Goal: Transaction & Acquisition: Purchase product/service

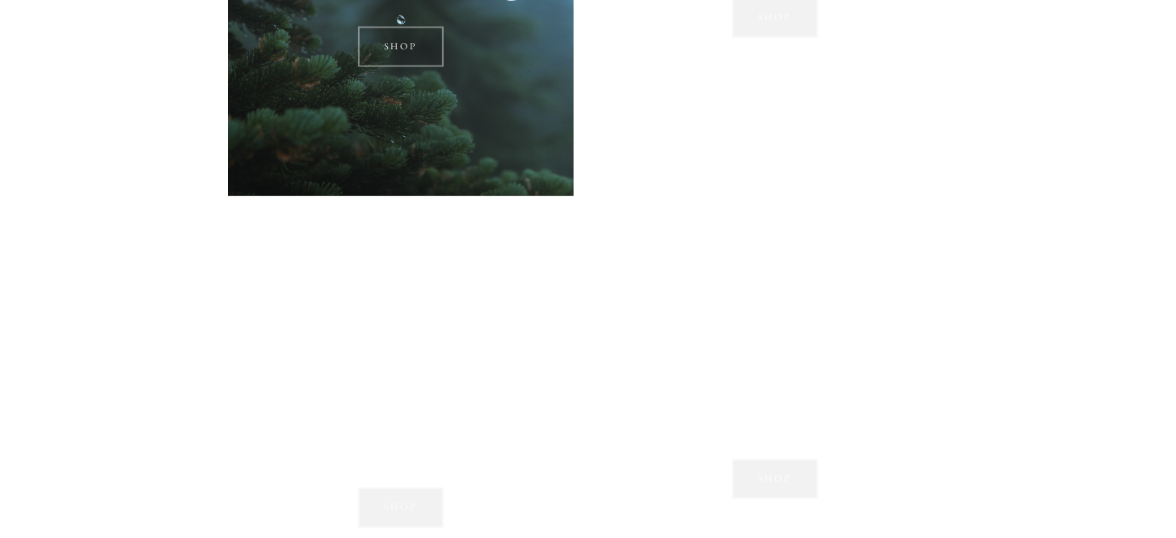
scroll to position [1536, 0]
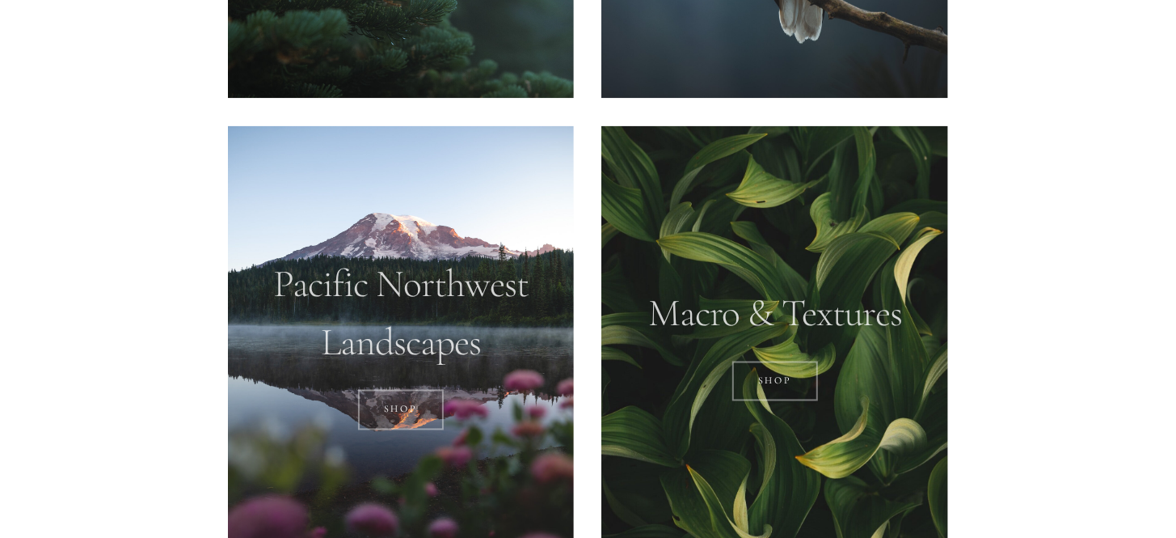
click at [413, 338] on div at bounding box center [401, 342] width 347 height 433
click at [405, 404] on link "SHOP" at bounding box center [401, 410] width 87 height 40
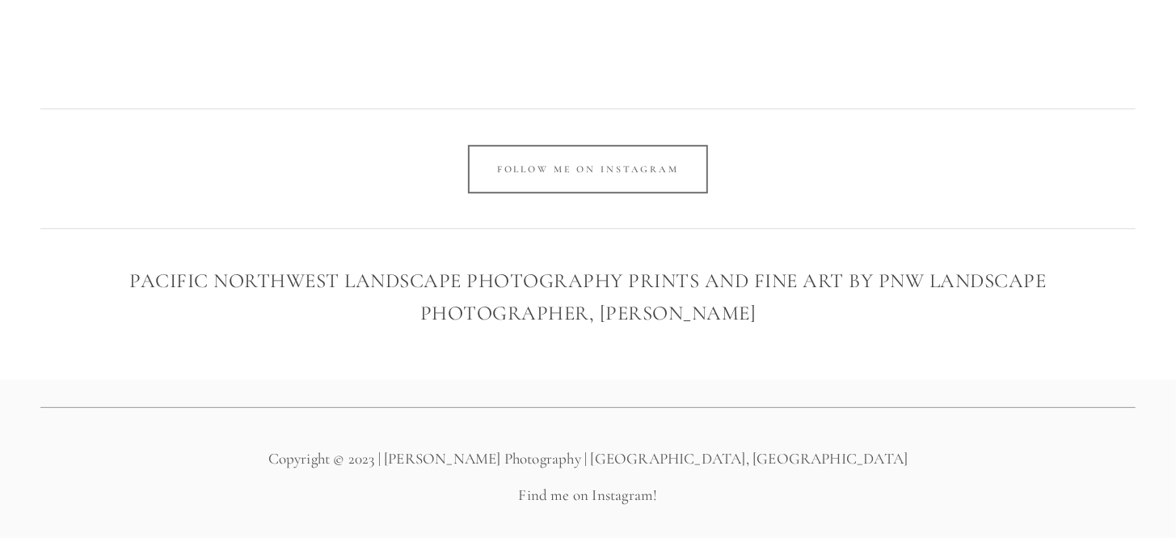
scroll to position [3004, 0]
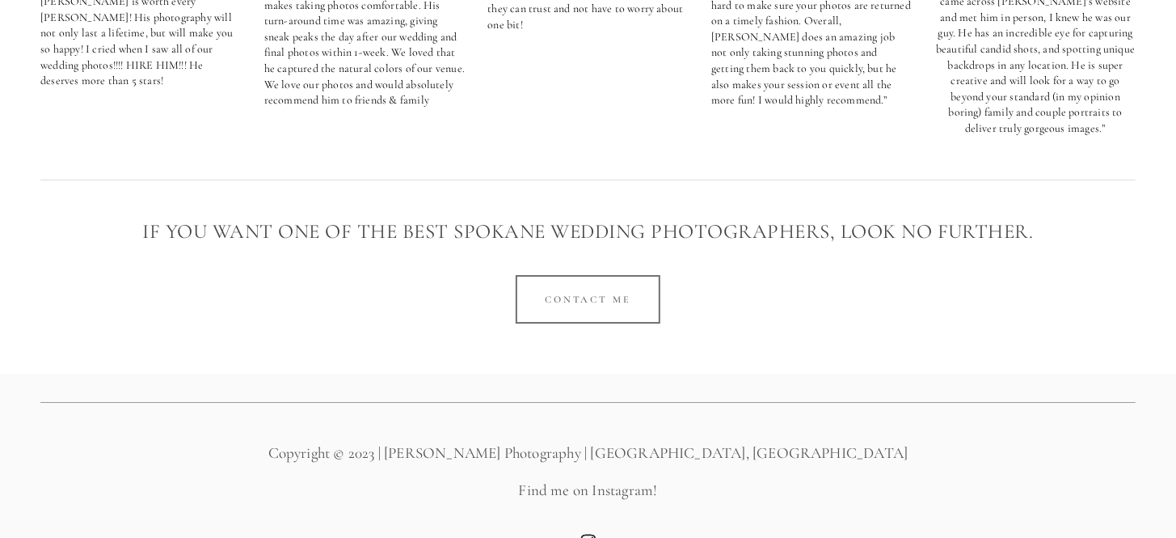
scroll to position [3289, 0]
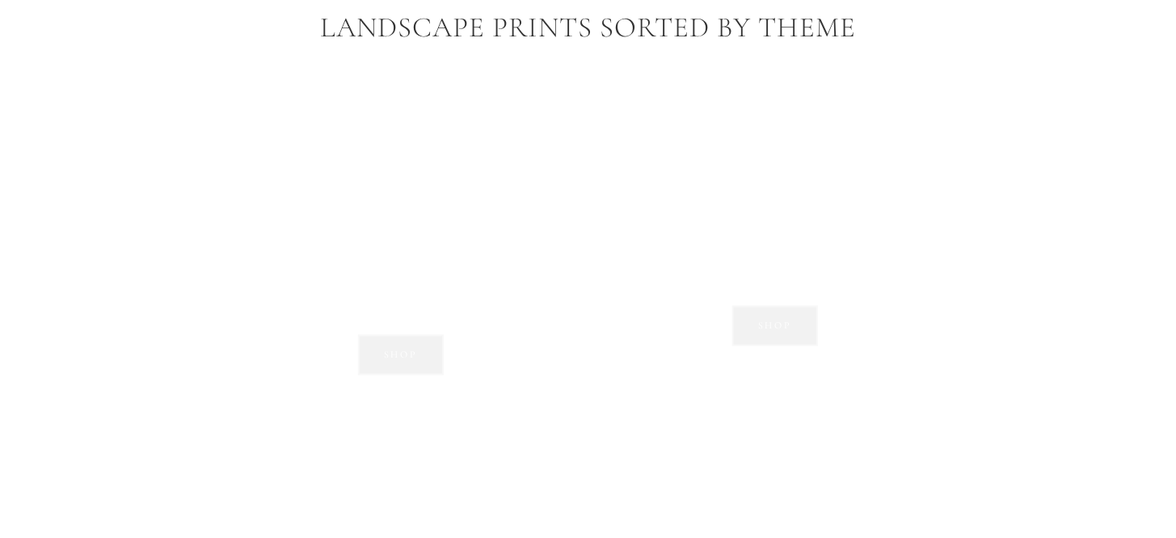
scroll to position [1212, 0]
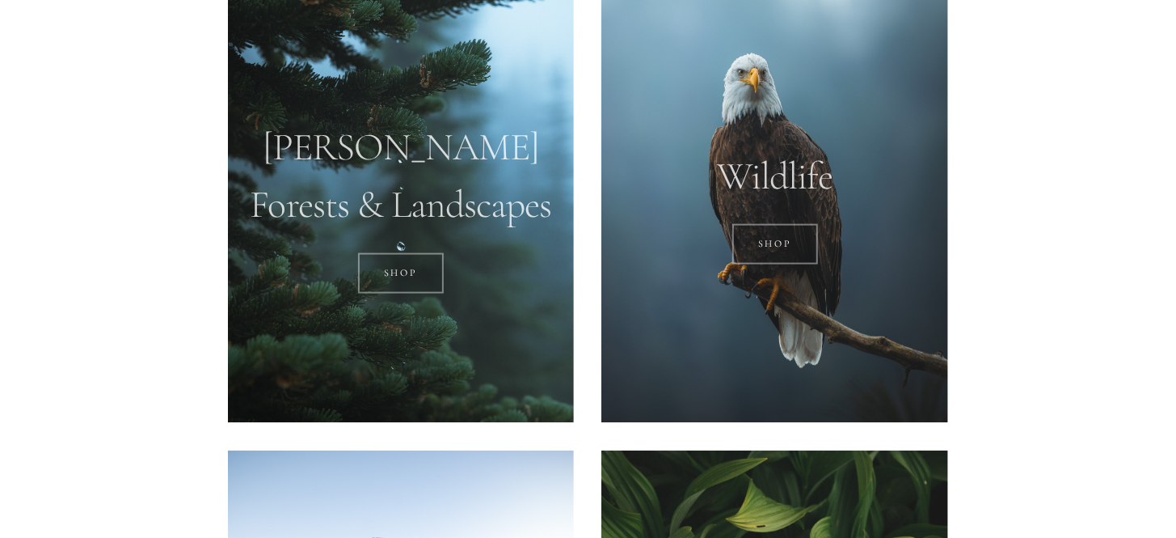
click at [411, 153] on div at bounding box center [401, 205] width 347 height 433
click at [400, 195] on div at bounding box center [401, 205] width 347 height 433
click at [399, 273] on link "SHOP" at bounding box center [401, 273] width 87 height 40
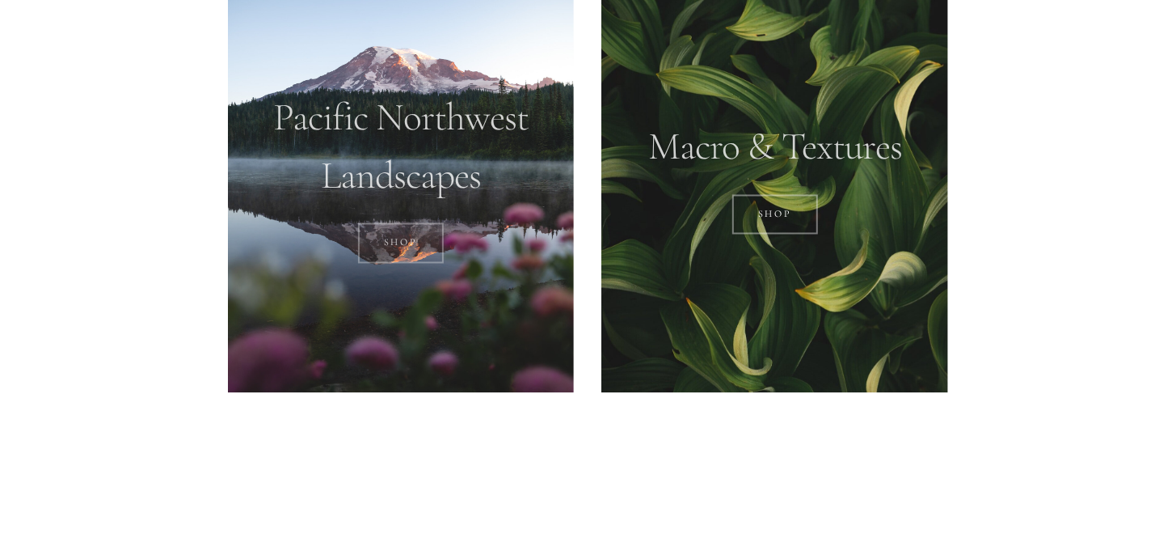
scroll to position [1697, 0]
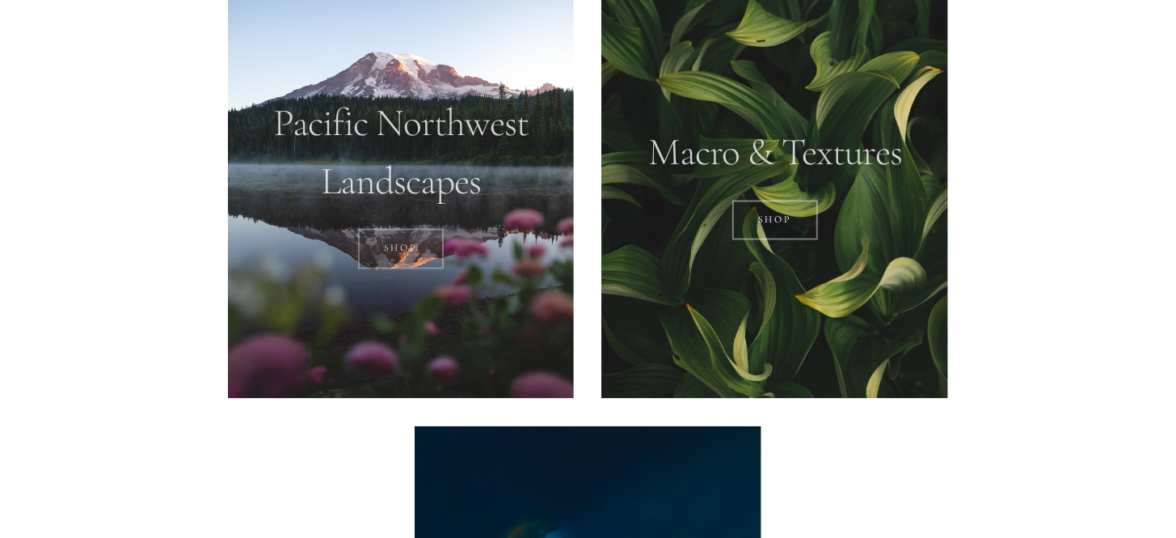
click at [399, 247] on link "SHOP" at bounding box center [401, 249] width 87 height 40
